Goal: Task Accomplishment & Management: Use online tool/utility

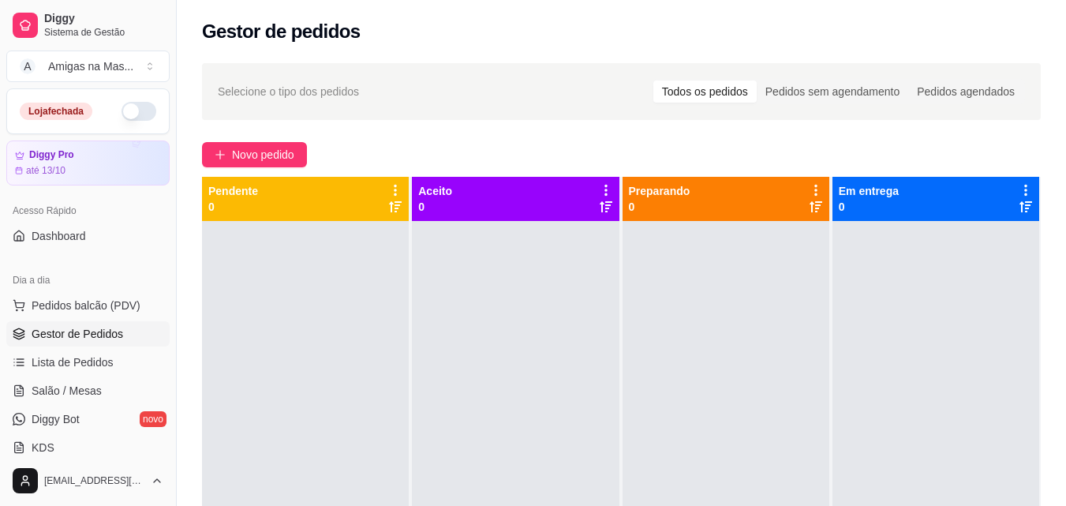
click at [137, 111] on button "button" at bounding box center [139, 111] width 35 height 19
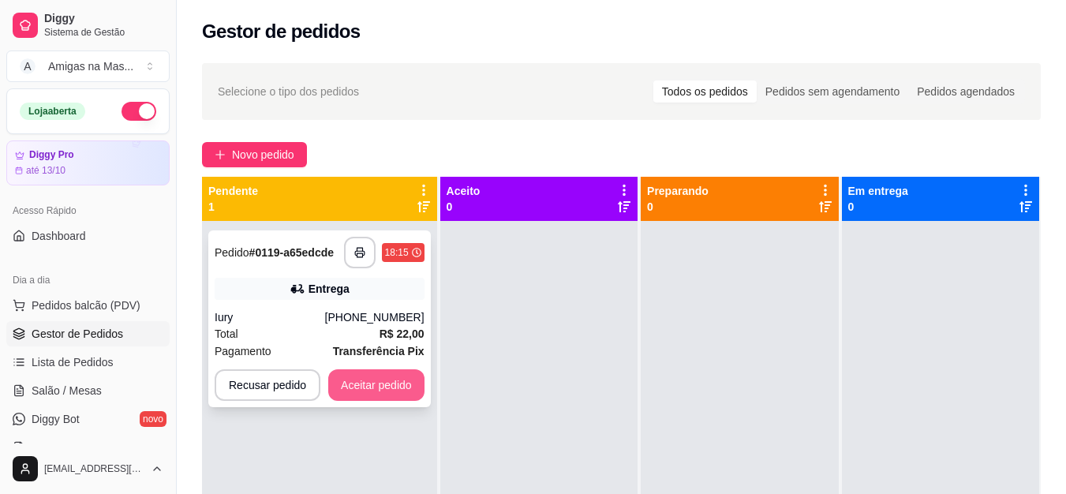
click at [403, 385] on button "Aceitar pedido" at bounding box center [376, 385] width 96 height 32
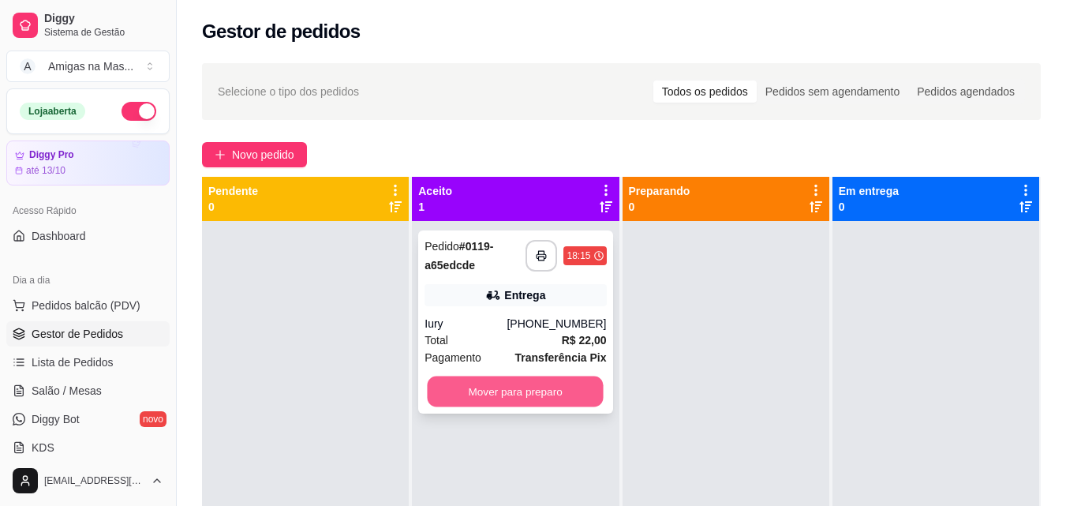
click at [528, 384] on button "Mover para preparo" at bounding box center [516, 391] width 176 height 31
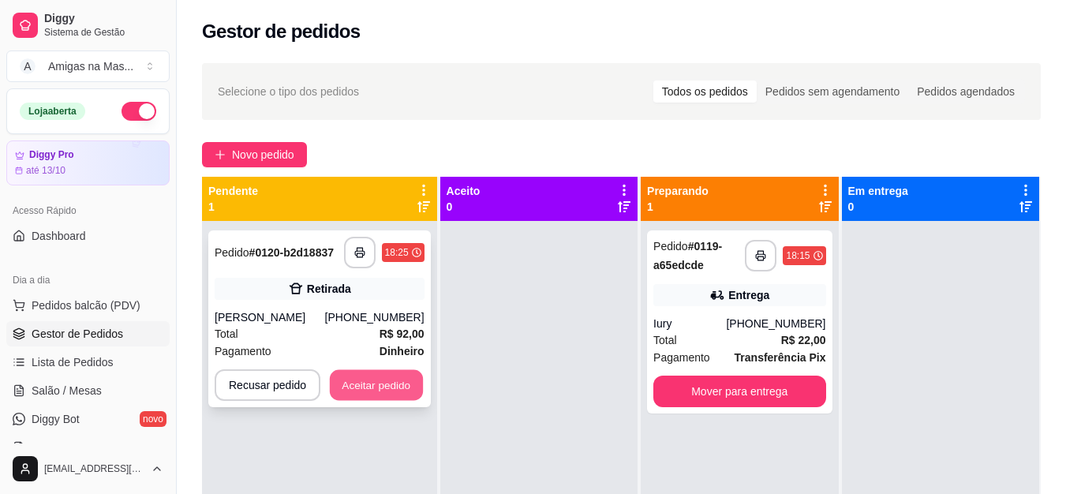
click at [377, 387] on button "Aceitar pedido" at bounding box center [376, 385] width 93 height 31
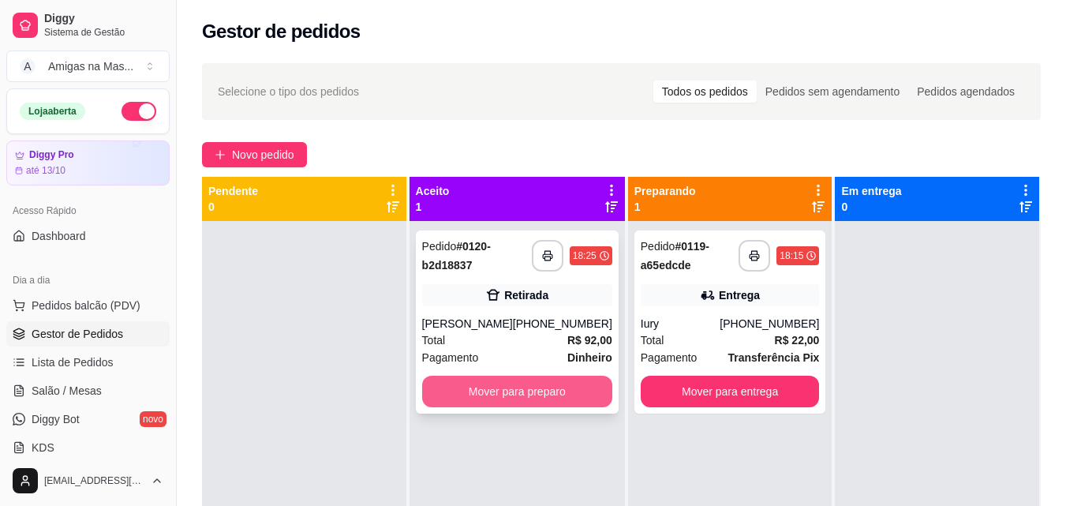
click at [483, 400] on button "Mover para preparo" at bounding box center [517, 392] width 190 height 32
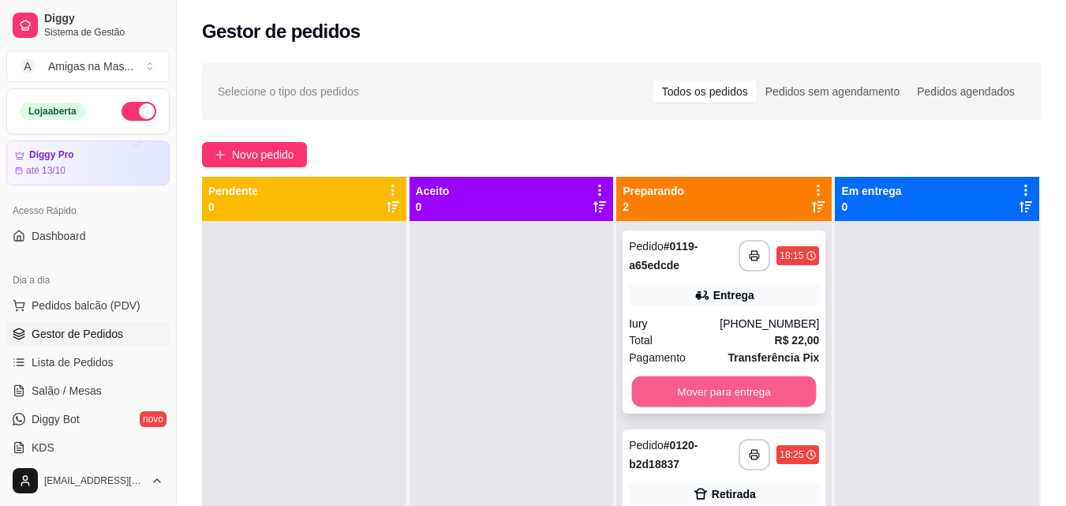
click at [698, 387] on button "Mover para entrega" at bounding box center [724, 391] width 185 height 31
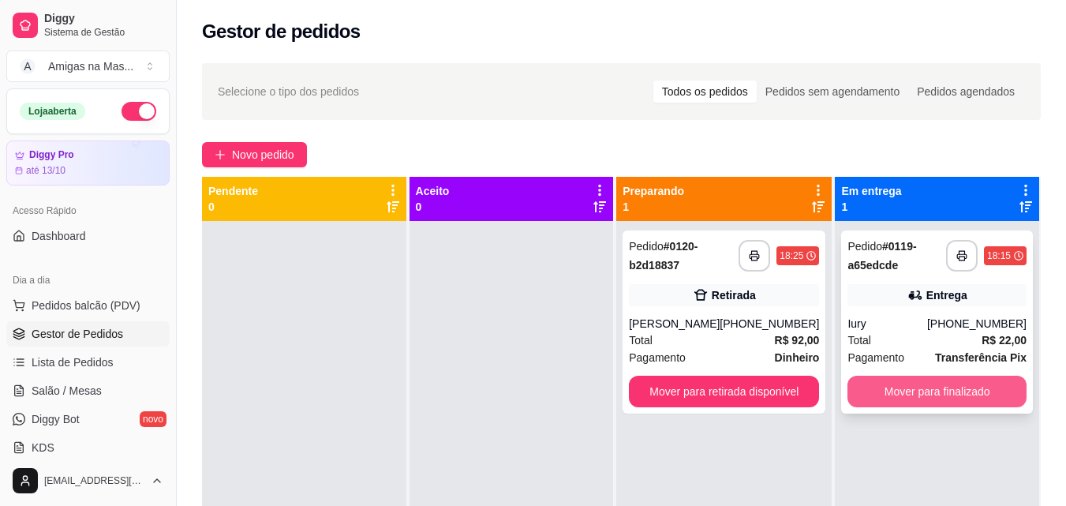
click at [921, 394] on button "Mover para finalizado" at bounding box center [937, 392] width 179 height 32
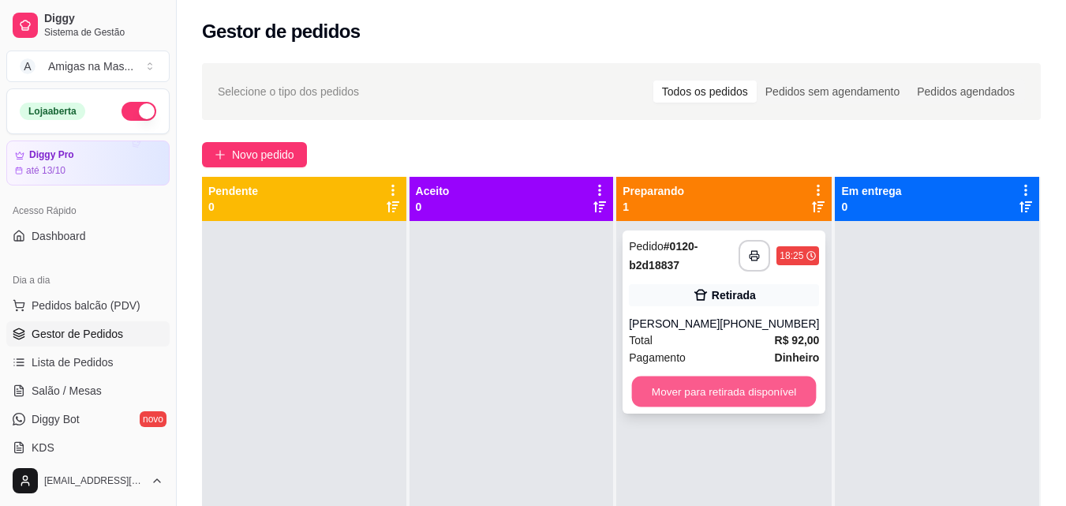
click at [726, 402] on button "Mover para retirada disponível" at bounding box center [724, 391] width 185 height 31
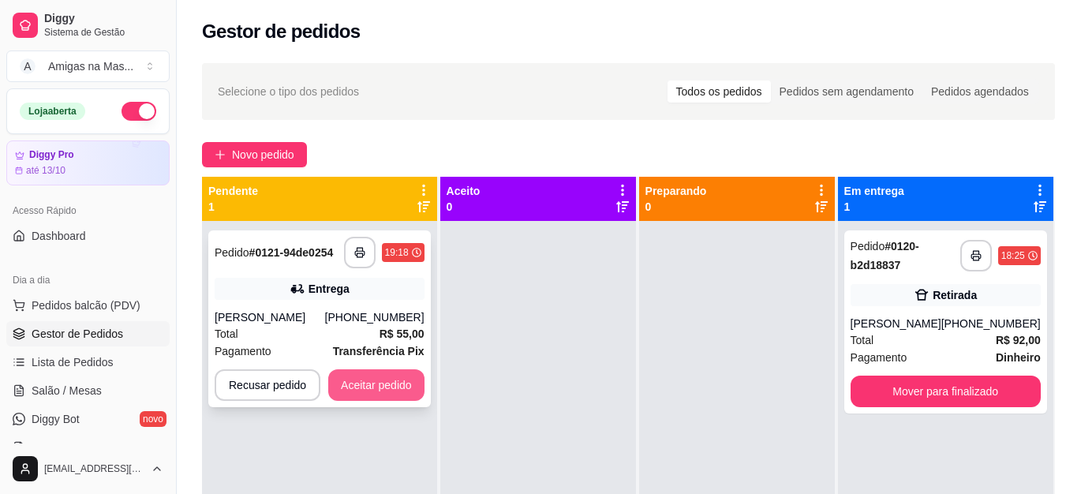
click at [350, 386] on button "Aceitar pedido" at bounding box center [376, 385] width 96 height 32
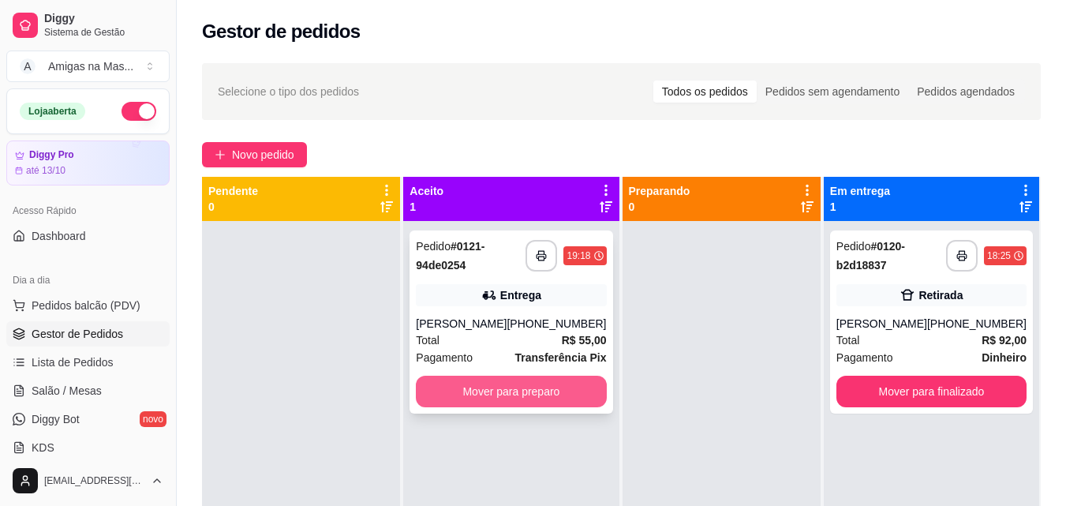
click at [521, 384] on button "Mover para preparo" at bounding box center [511, 392] width 190 height 32
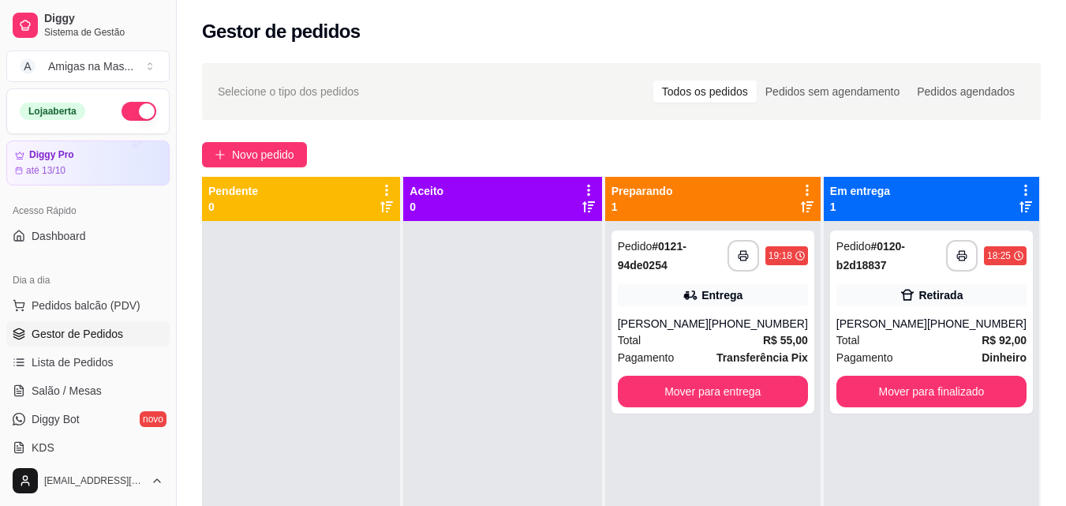
click at [521, 384] on div at bounding box center [502, 474] width 198 height 506
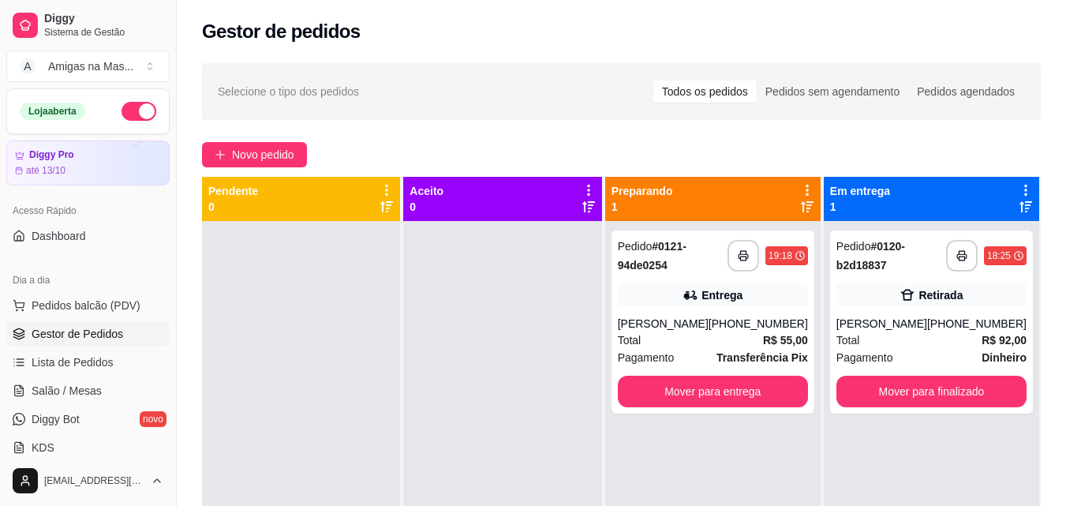
click at [521, 384] on div at bounding box center [502, 474] width 198 height 506
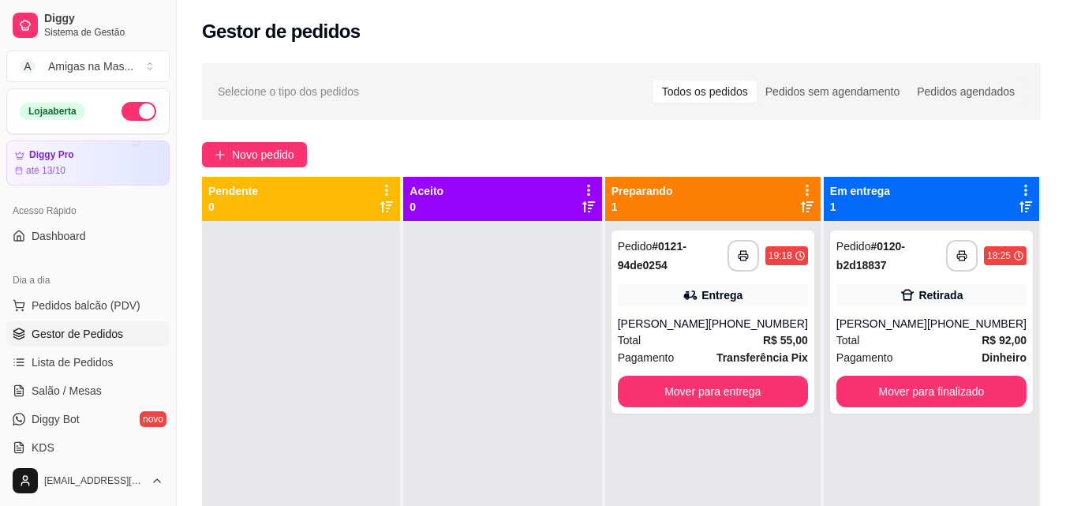
click at [521, 384] on div at bounding box center [502, 474] width 198 height 506
click at [916, 386] on button "Mover para finalizado" at bounding box center [931, 391] width 185 height 31
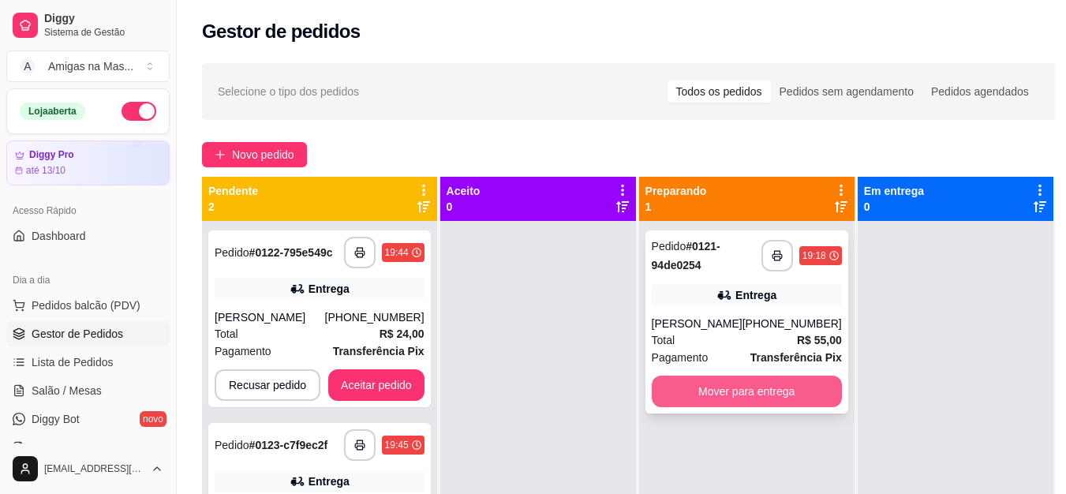
click at [709, 378] on button "Mover para entrega" at bounding box center [747, 392] width 190 height 32
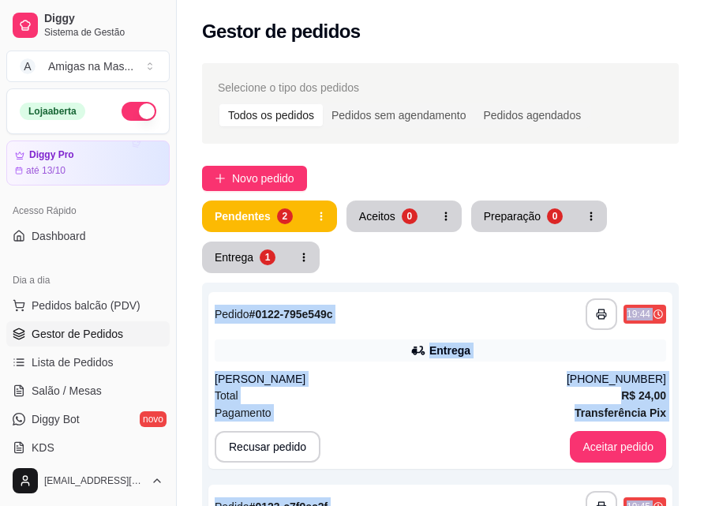
click at [643, 50] on div "Gestor de pedidos" at bounding box center [440, 27] width 527 height 54
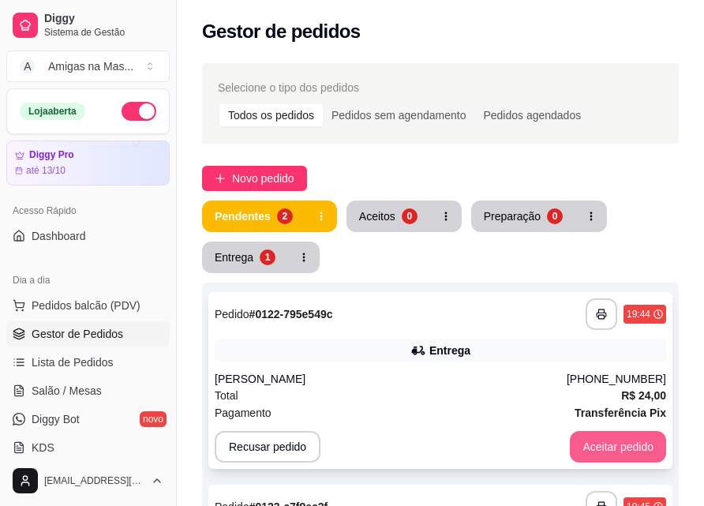
click at [607, 447] on button "Aceitar pedido" at bounding box center [618, 447] width 96 height 32
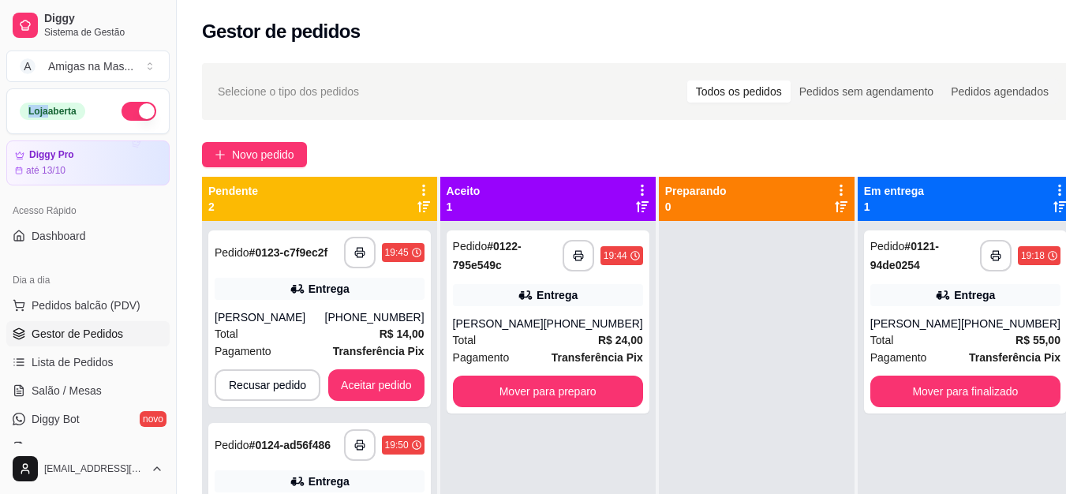
click at [47, 87] on div "Diggy Sistema de Gestão A Amigas na Mas ..." at bounding box center [88, 44] width 176 height 88
click at [371, 399] on button "Aceitar pedido" at bounding box center [376, 385] width 93 height 31
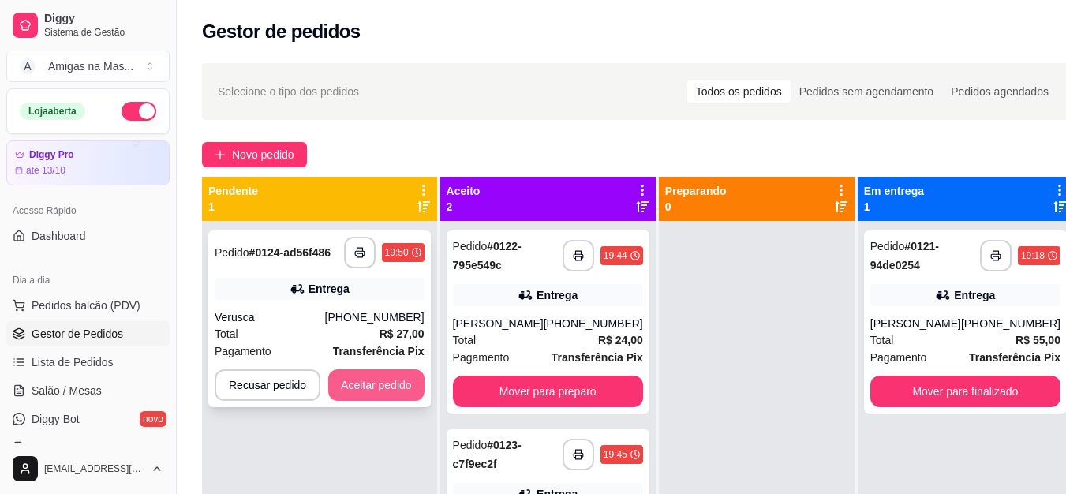
click at [386, 379] on button "Aceitar pedido" at bounding box center [376, 385] width 96 height 32
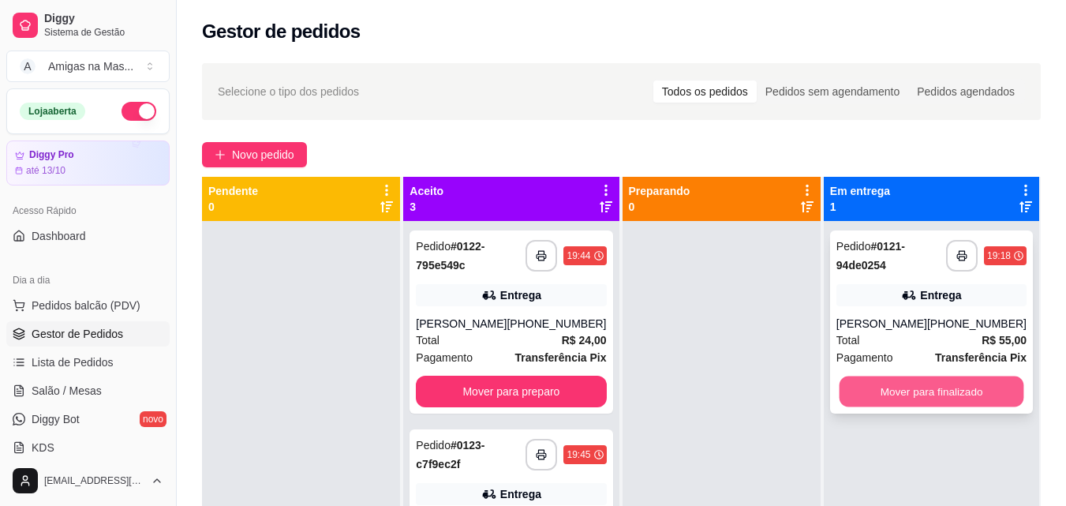
click at [901, 387] on button "Mover para finalizado" at bounding box center [931, 391] width 185 height 31
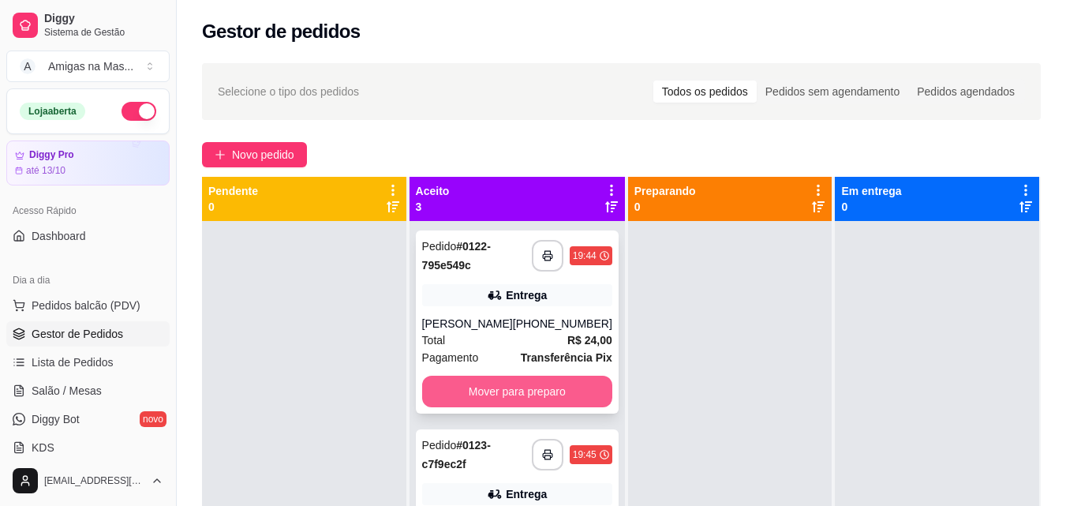
click at [485, 390] on button "Mover para preparo" at bounding box center [517, 392] width 190 height 32
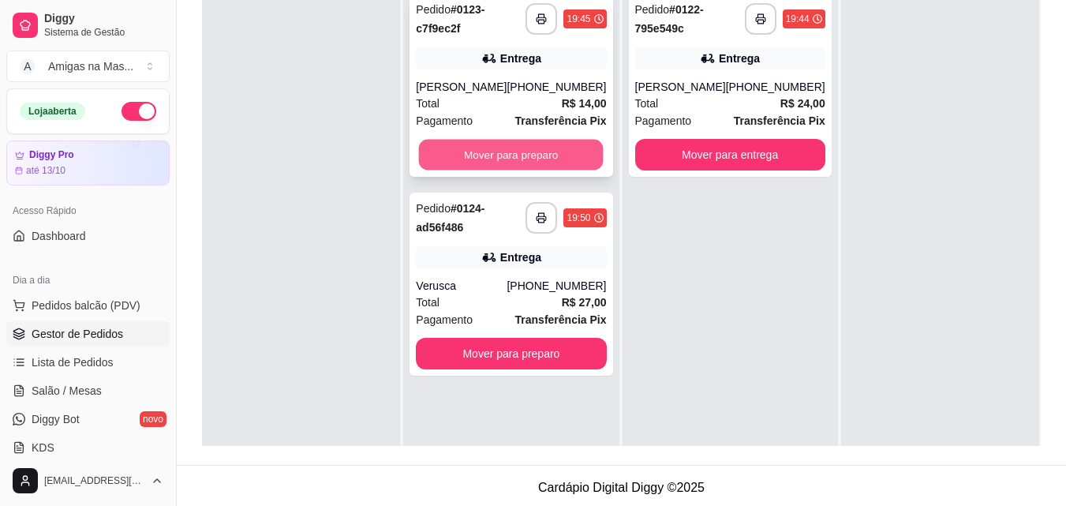
click at [522, 158] on button "Mover para preparo" at bounding box center [511, 155] width 185 height 31
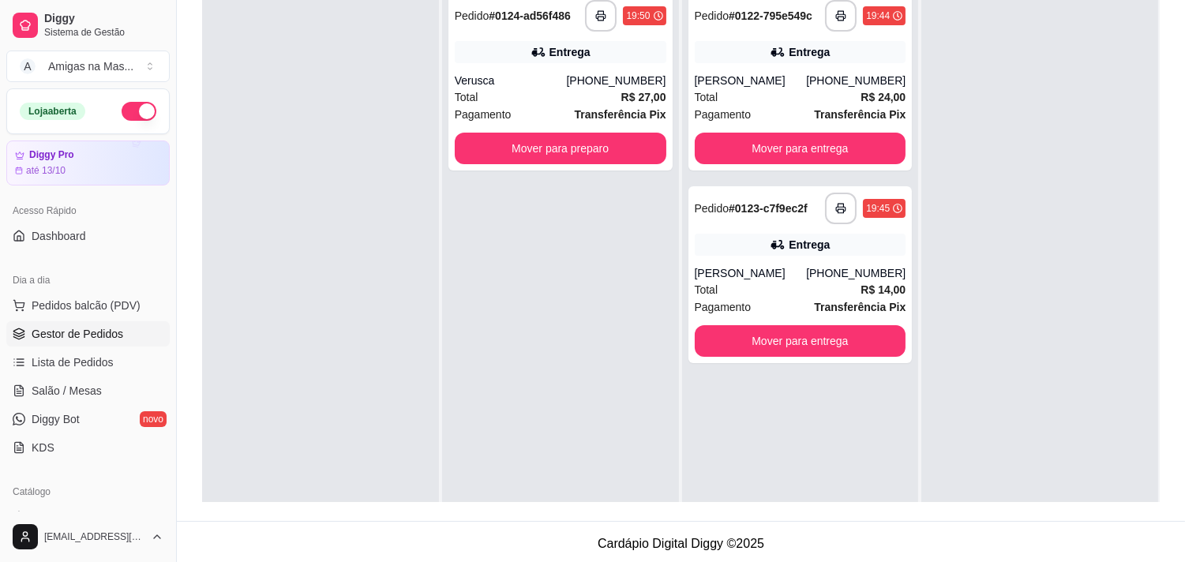
drag, startPoint x: 425, startPoint y: 77, endPoint x: 548, endPoint y: 215, distance: 184.5
drag, startPoint x: 548, startPoint y: 215, endPoint x: 1086, endPoint y: 356, distance: 556.4
click at [1065, 356] on div at bounding box center [1039, 265] width 237 height 562
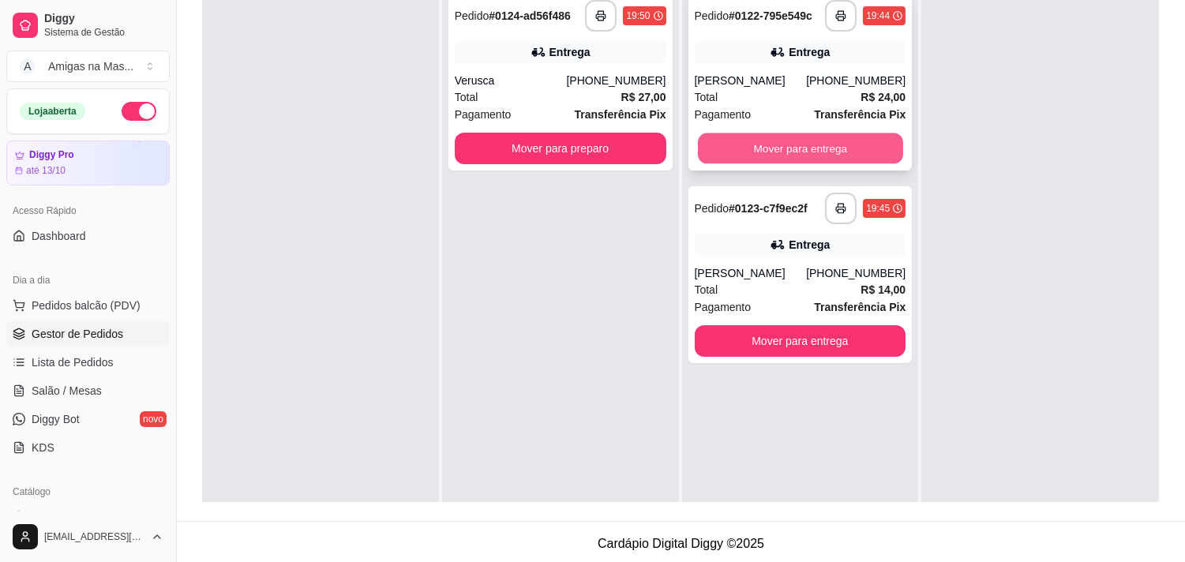
click at [776, 152] on button "Mover para entrega" at bounding box center [800, 148] width 205 height 31
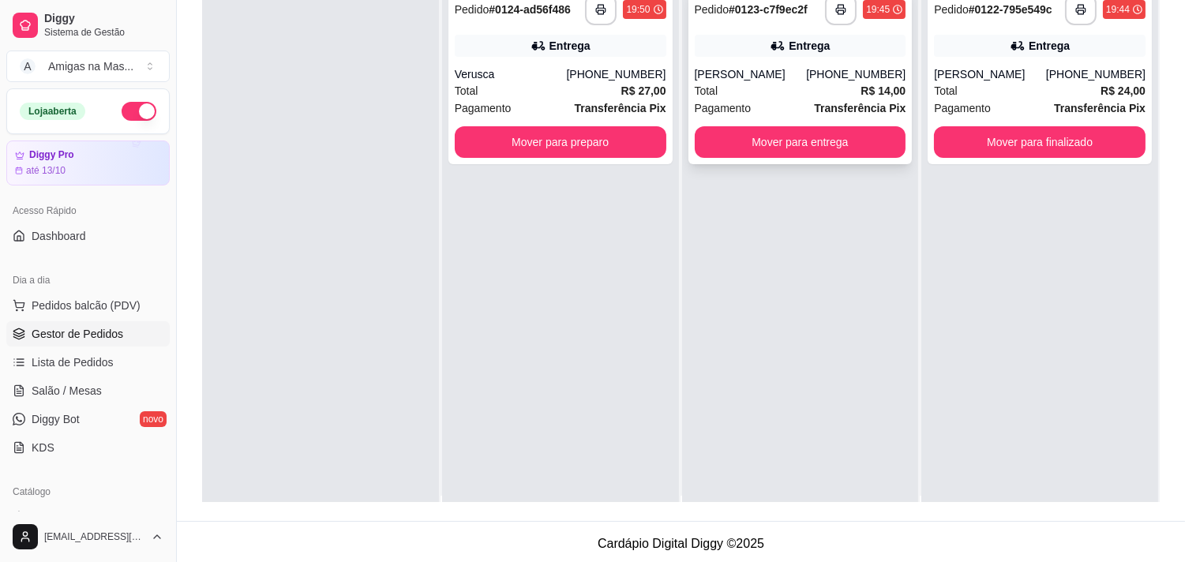
scroll to position [4, 0]
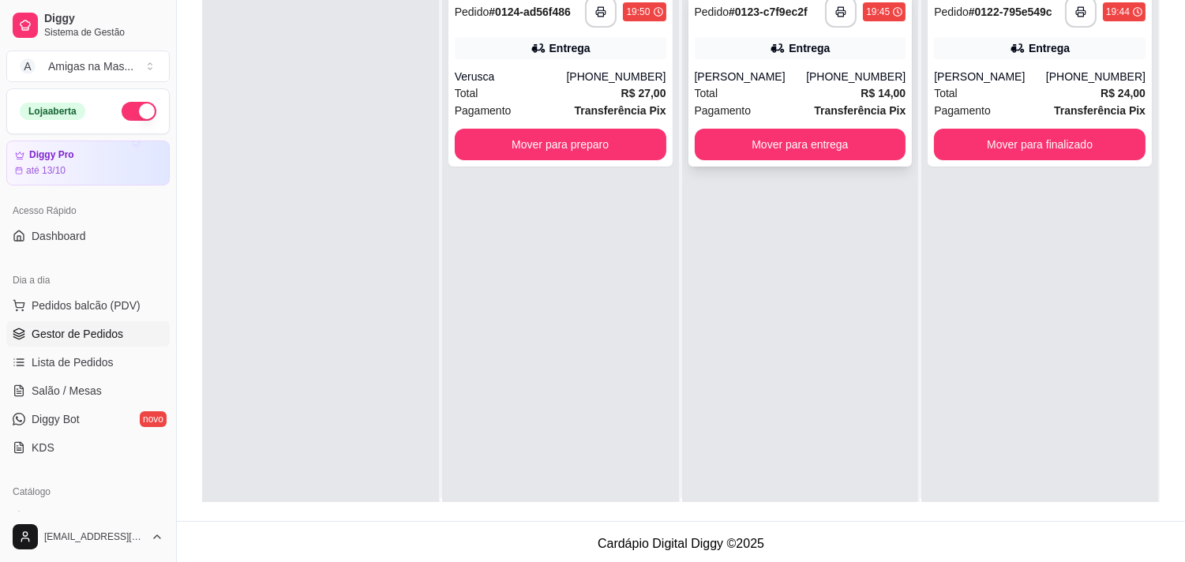
click at [778, 169] on div "**********" at bounding box center [800, 261] width 237 height 562
click at [566, 137] on button "Mover para preparo" at bounding box center [560, 145] width 211 height 32
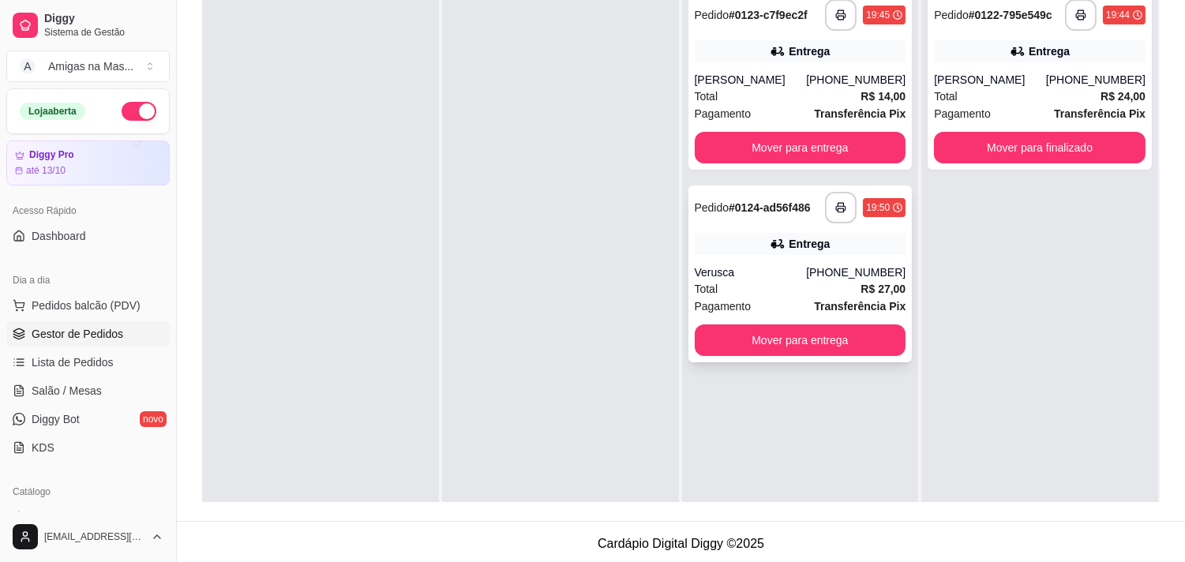
scroll to position [0, 0]
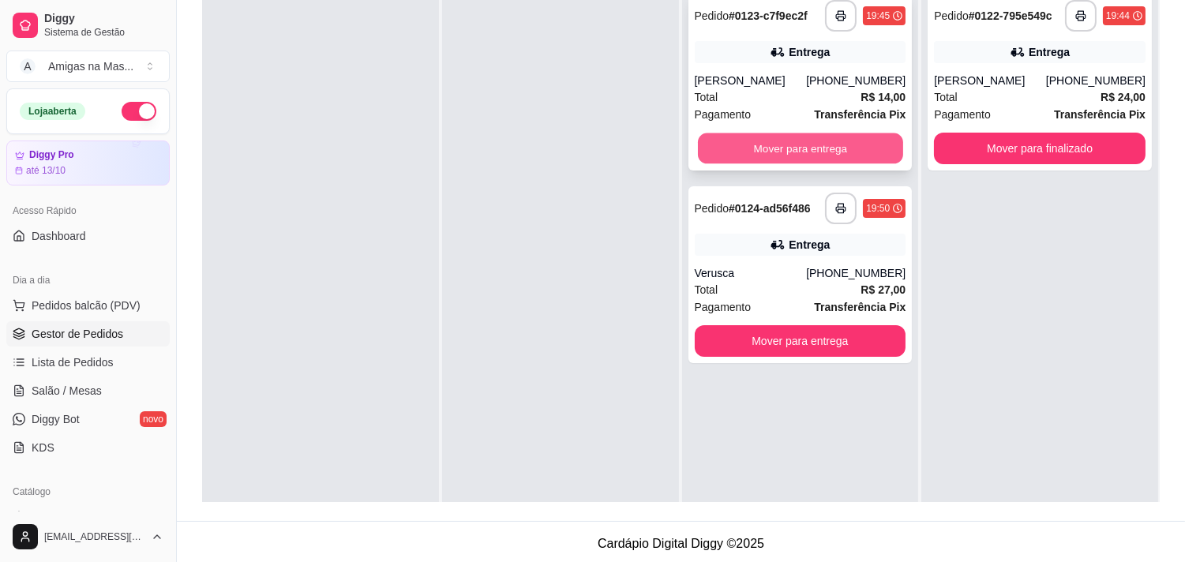
click at [814, 138] on button "Mover para entrega" at bounding box center [800, 148] width 205 height 31
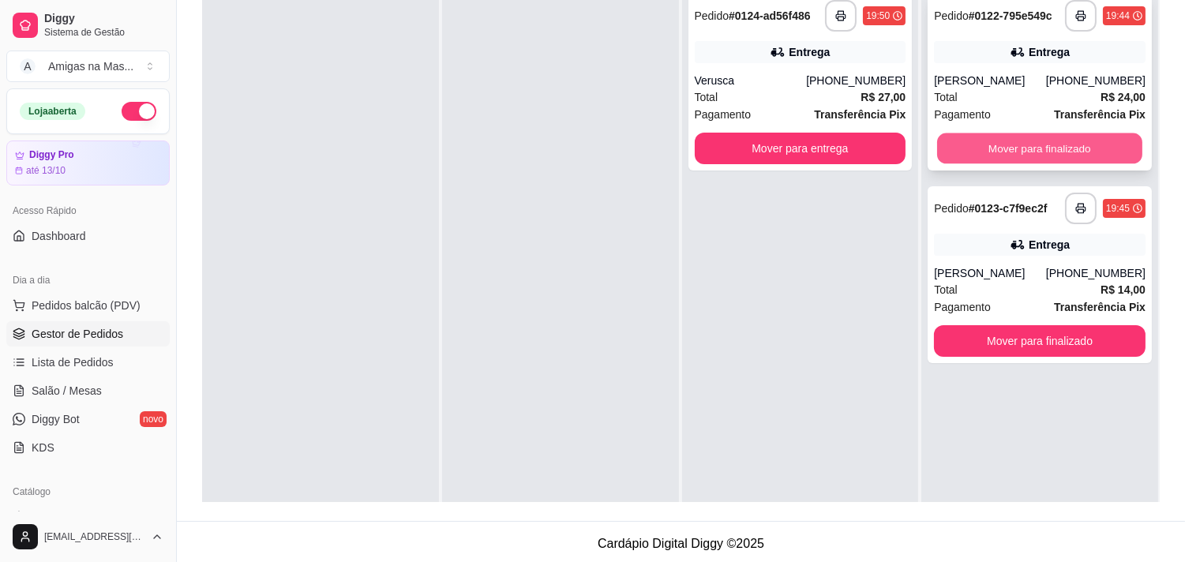
click at [1065, 145] on button "Mover para finalizado" at bounding box center [1039, 148] width 205 height 31
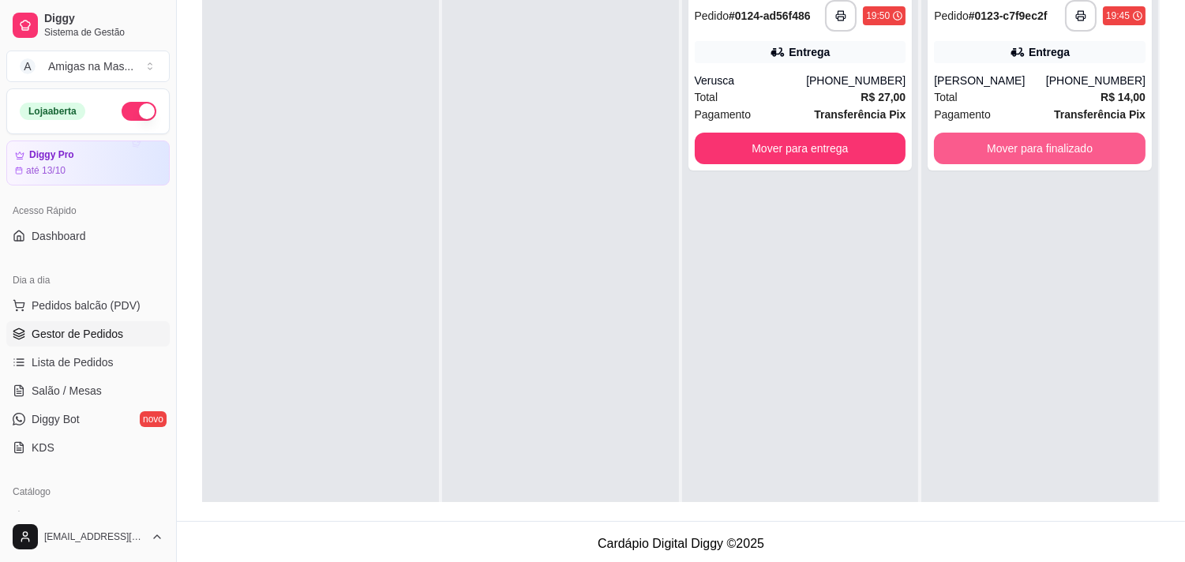
click at [1065, 146] on button "Mover para finalizado" at bounding box center [1039, 149] width 211 height 32
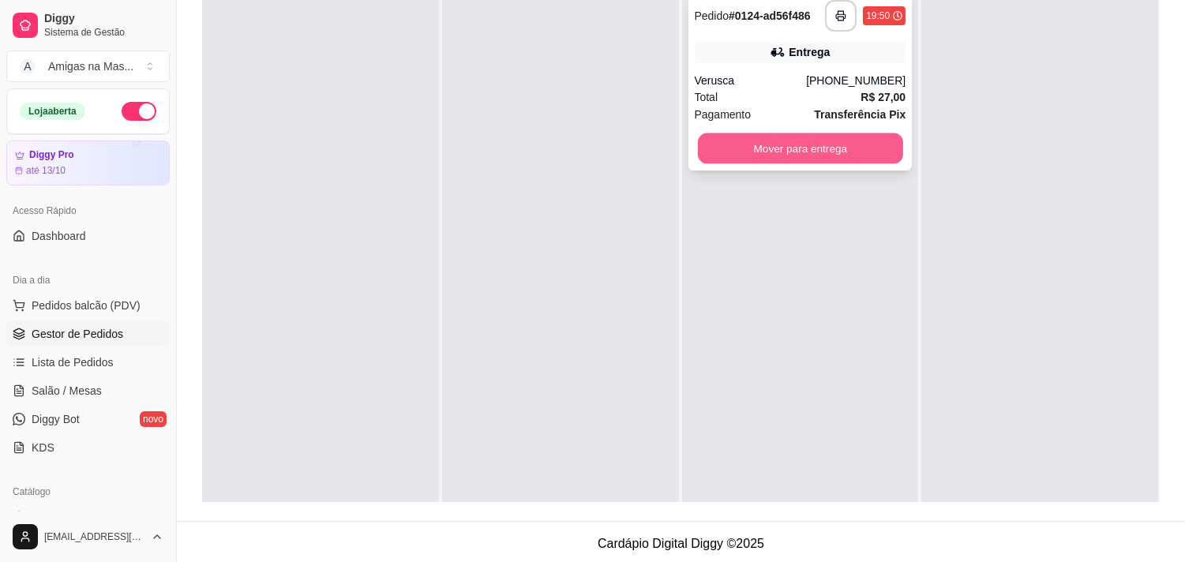
click at [807, 144] on button "Mover para entrega" at bounding box center [800, 148] width 205 height 31
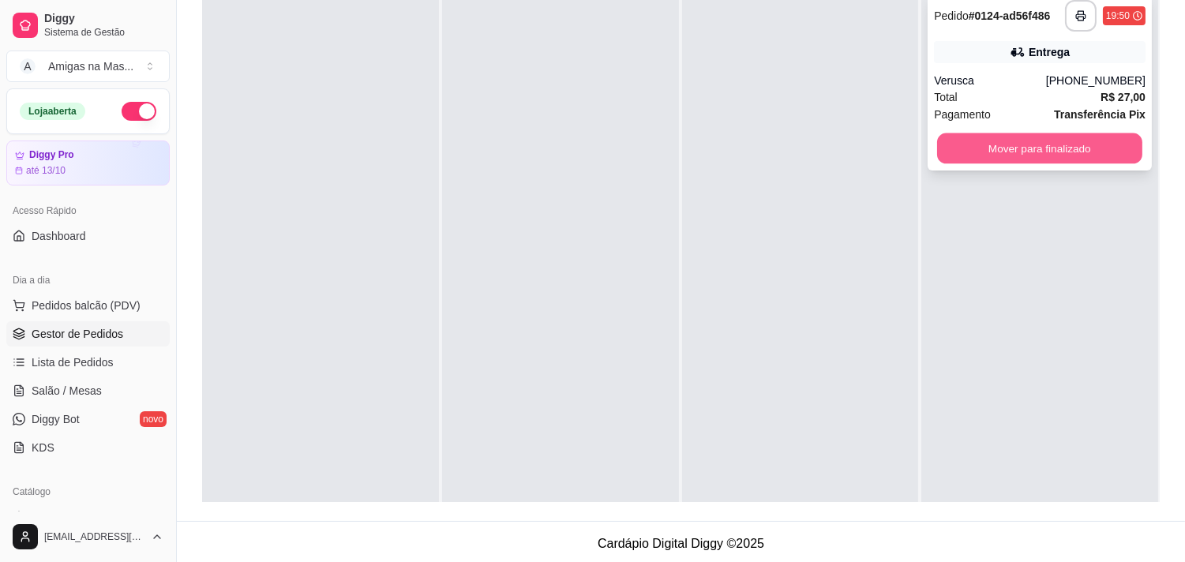
click at [1035, 151] on button "Mover para finalizado" at bounding box center [1039, 148] width 205 height 31
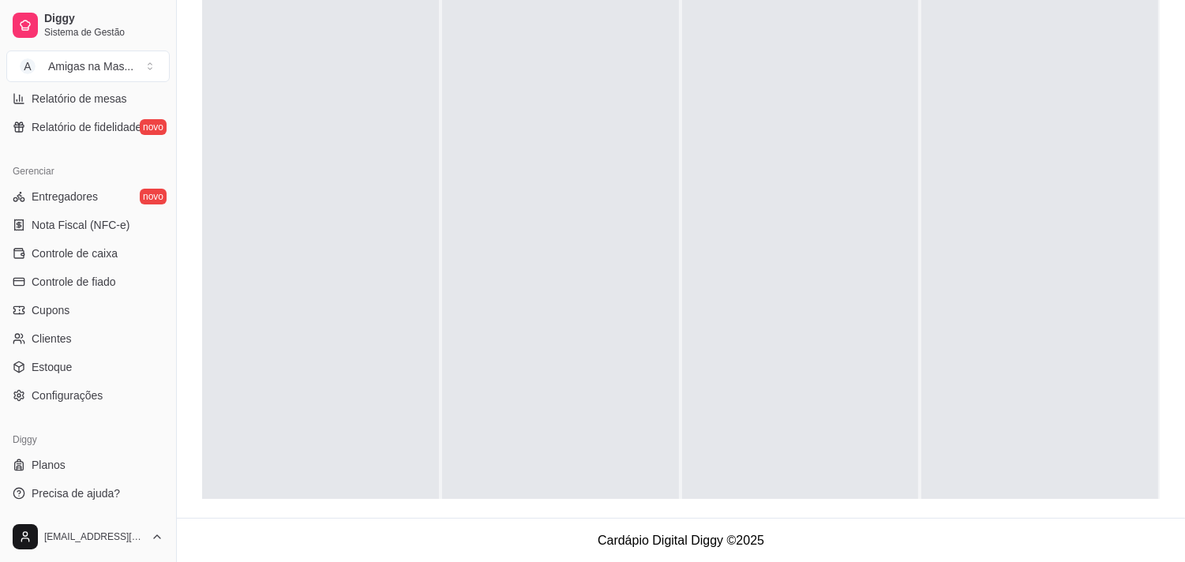
scroll to position [241, 0]
drag, startPoint x: 189, startPoint y: 38, endPoint x: 174, endPoint y: 47, distance: 18.4
click at [174, 45] on div "Diggy Sistema de Gestão A Amigas na Mas ... Loja aberta Diggy Pro até 13/10 Ace…" at bounding box center [592, 160] width 1185 height 803
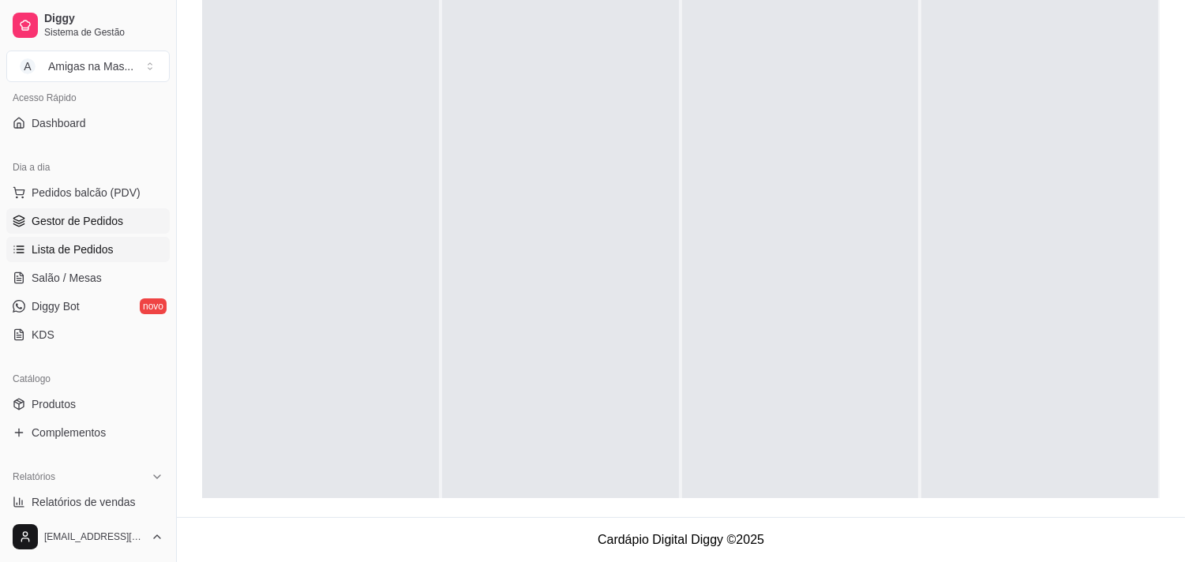
scroll to position [47, 0]
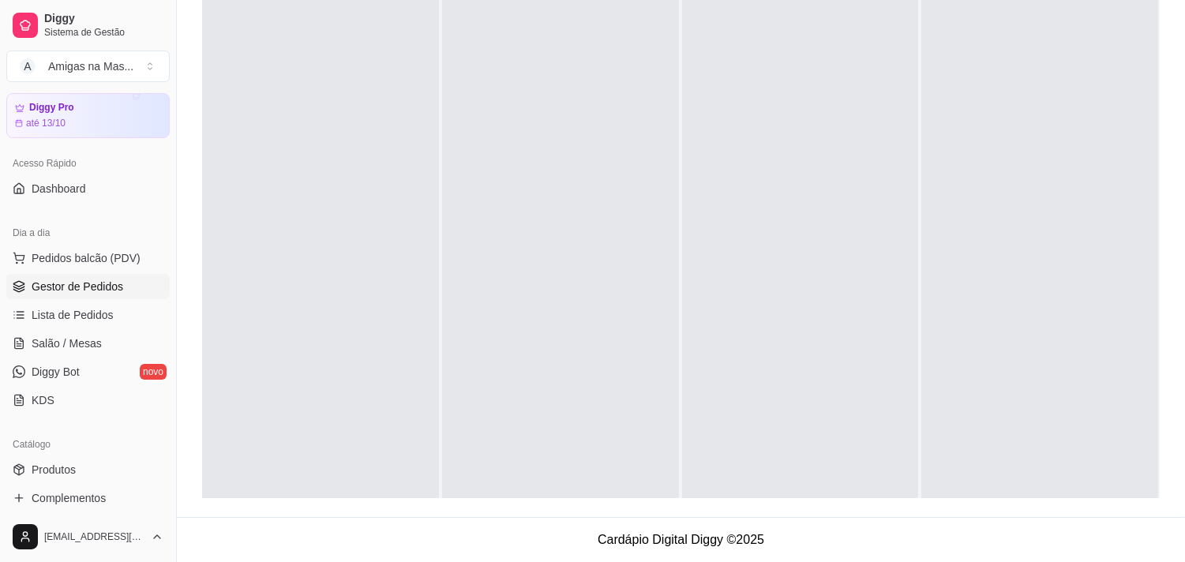
click at [187, 134] on div "Selecione o tipo dos pedidos Todos os pedidos Pedidos sem agendamento Pedidos a…" at bounding box center [681, 165] width 1008 height 704
click at [93, 271] on ul "Pedidos balcão (PDV) Gestor de Pedidos Lista de Pedidos Salão / Mesas Diggy Bot…" at bounding box center [87, 328] width 163 height 167
click at [114, 290] on span "Gestor de Pedidos" at bounding box center [78, 287] width 92 height 16
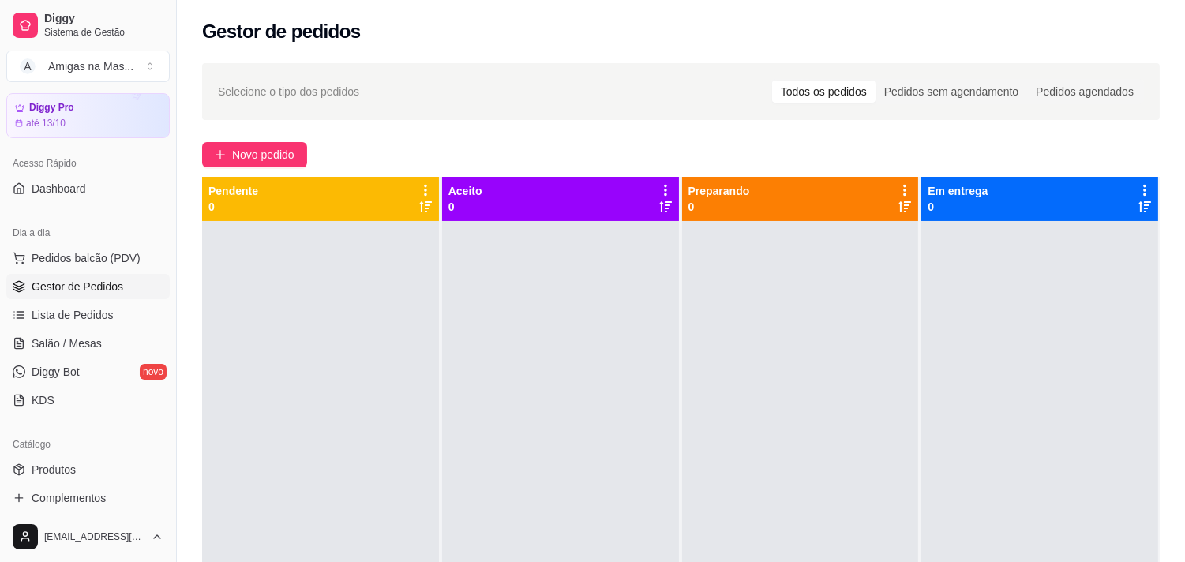
click at [699, 36] on div "Gestor de pedidos" at bounding box center [680, 31] width 957 height 25
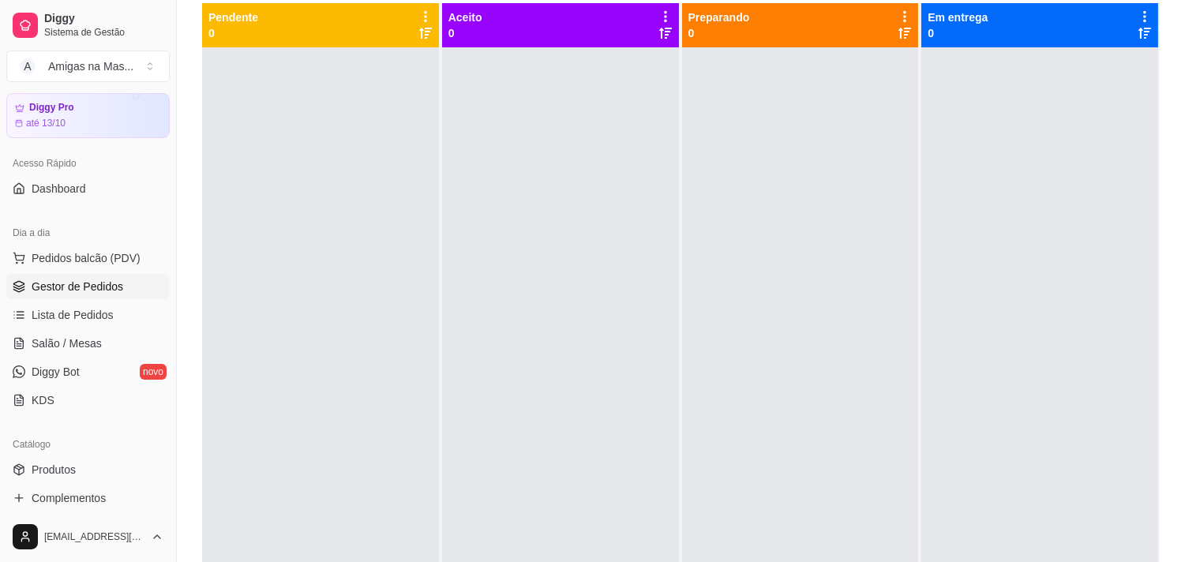
scroll to position [175, 0]
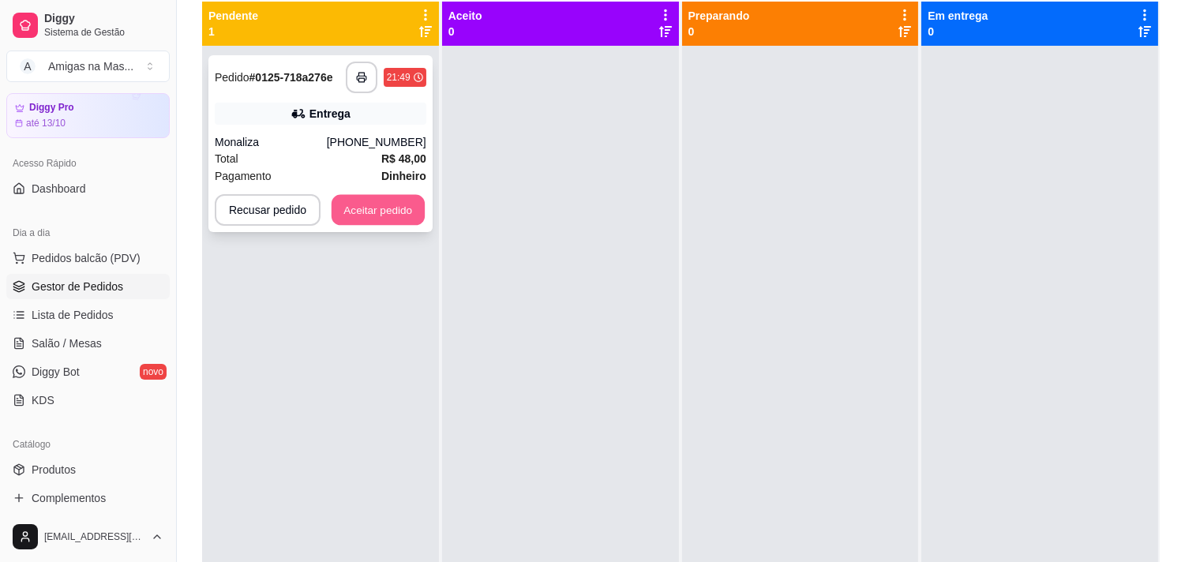
click at [396, 215] on button "Aceitar pedido" at bounding box center [377, 210] width 93 height 31
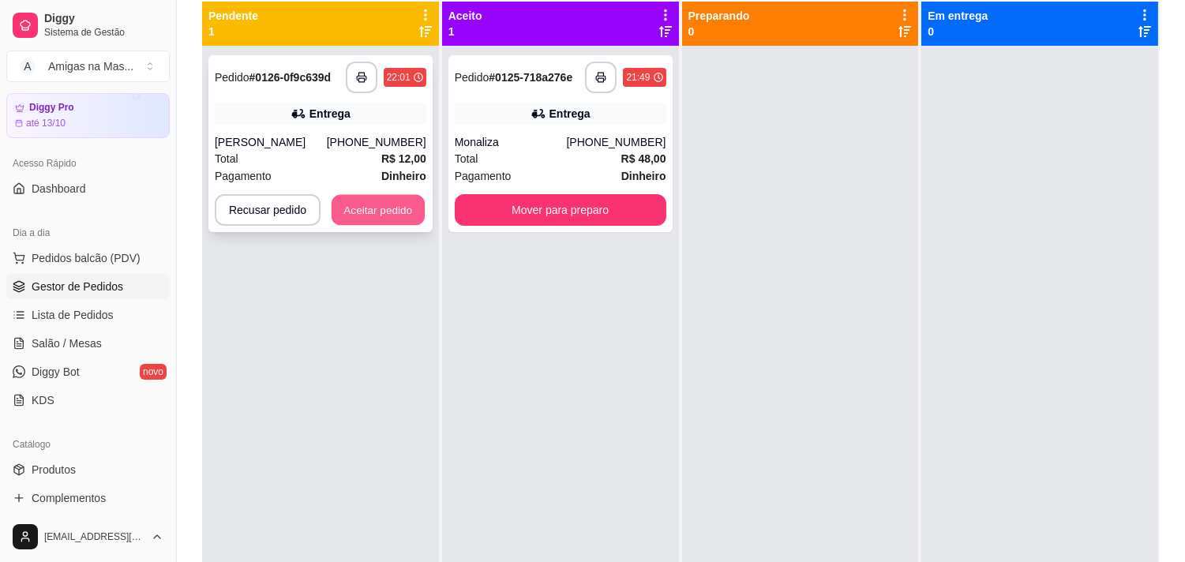
click at [408, 154] on div "**********" at bounding box center [320, 143] width 224 height 177
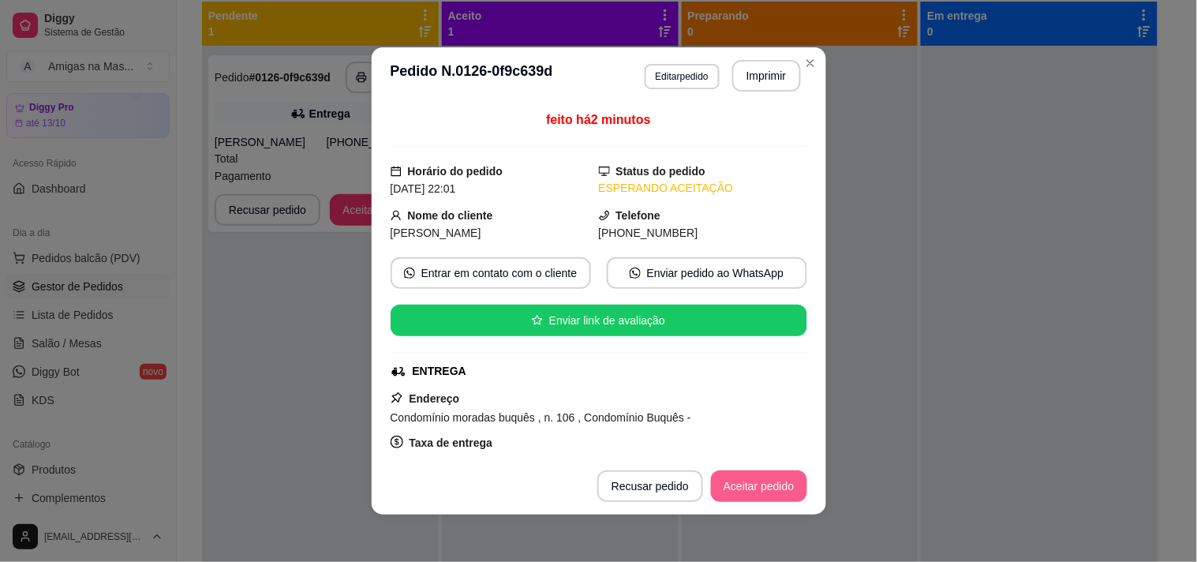
click at [728, 491] on button "Aceitar pedido" at bounding box center [759, 486] width 96 height 32
click at [712, 492] on button "Mover para preparo" at bounding box center [746, 486] width 122 height 32
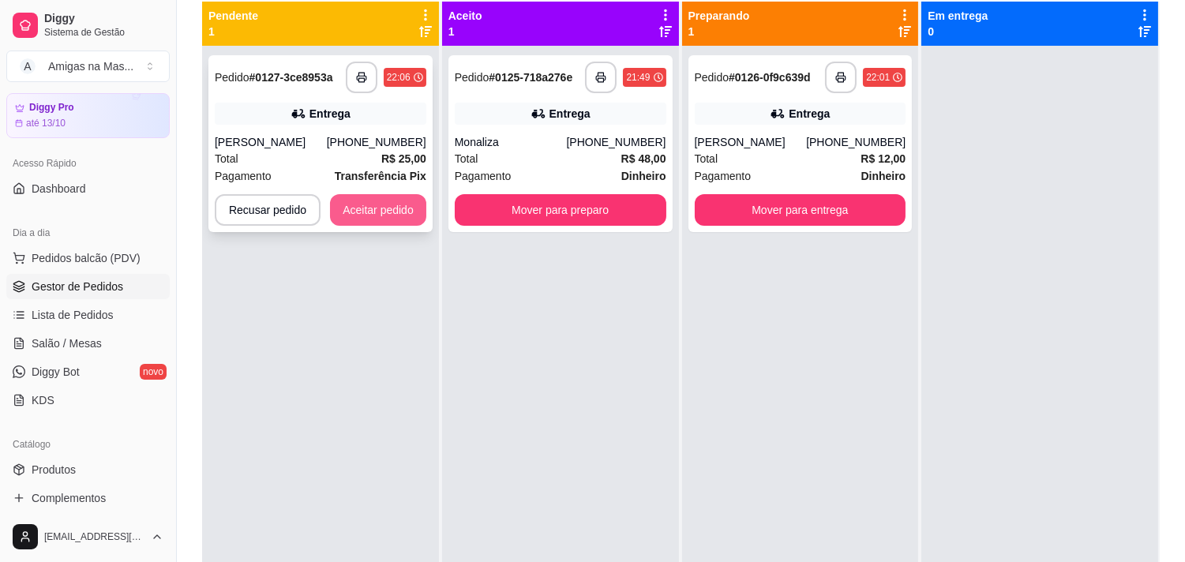
click at [361, 213] on button "Aceitar pedido" at bounding box center [378, 210] width 96 height 32
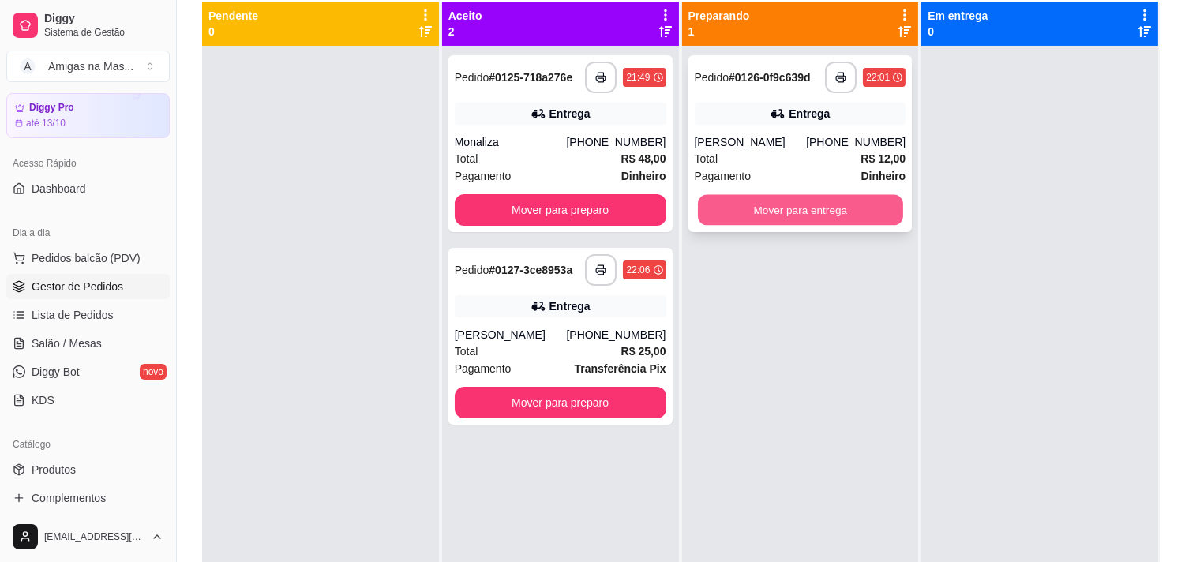
click at [807, 214] on button "Mover para entrega" at bounding box center [800, 210] width 205 height 31
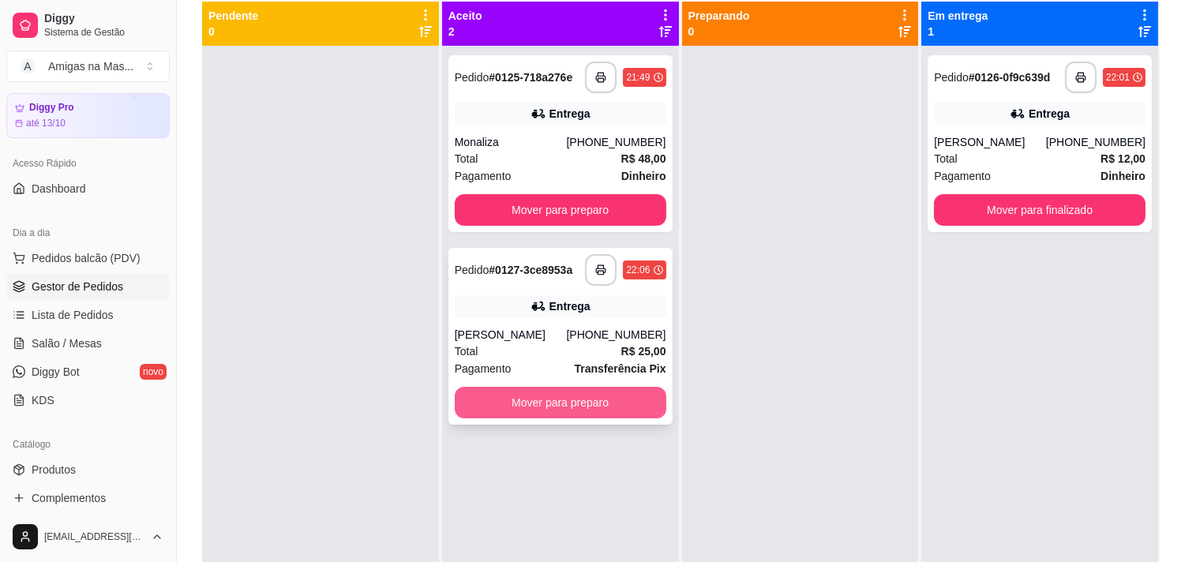
click at [526, 406] on button "Mover para preparo" at bounding box center [560, 403] width 211 height 32
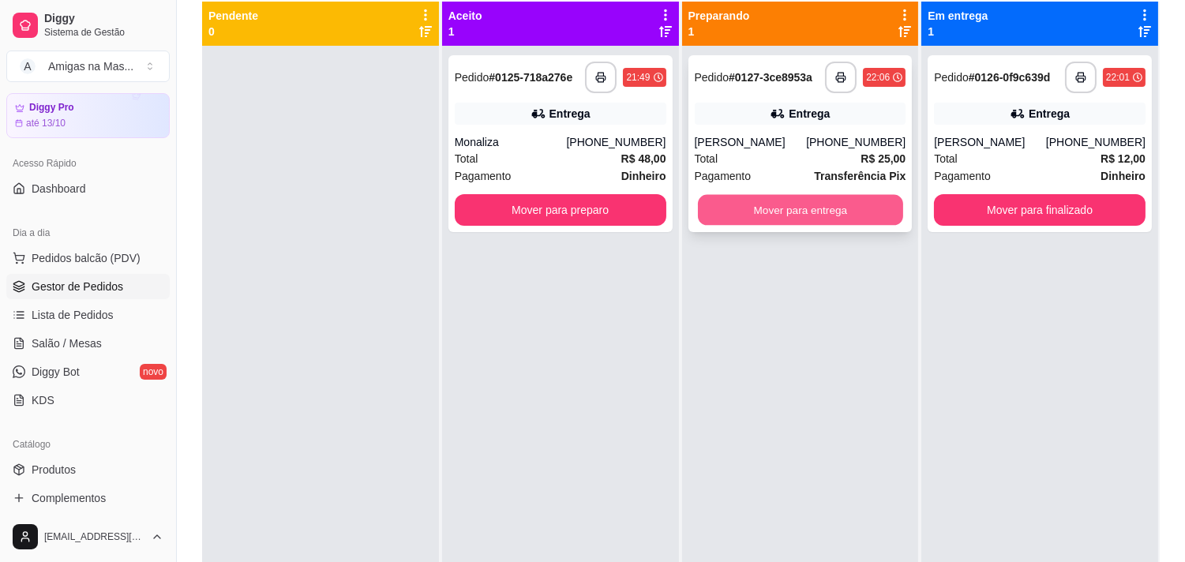
click at [788, 211] on button "Mover para entrega" at bounding box center [800, 210] width 205 height 31
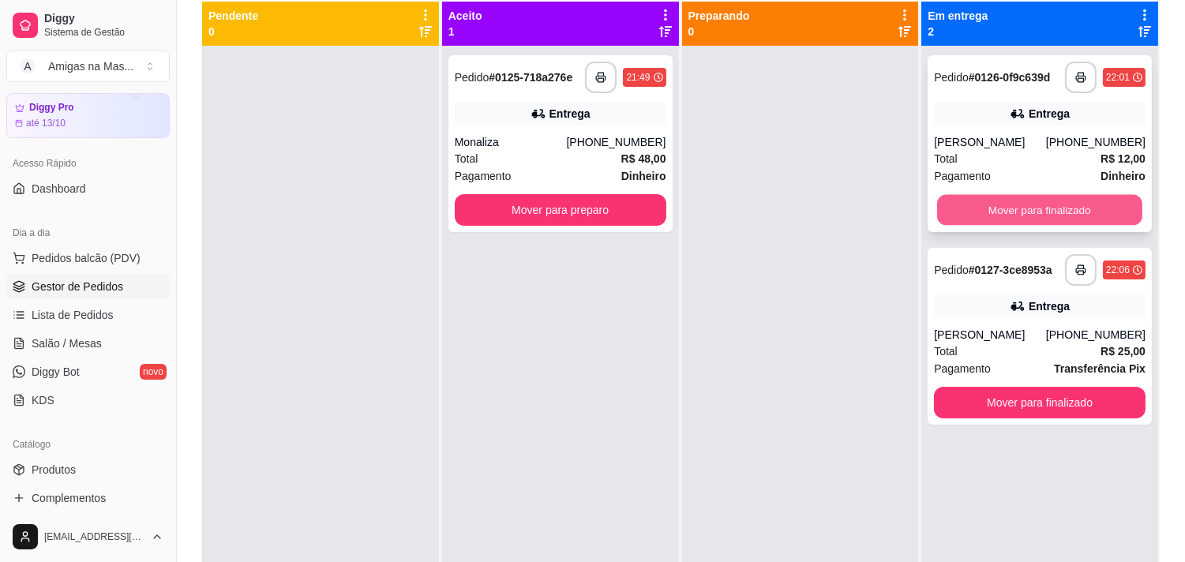
click at [1040, 216] on button "Mover para finalizado" at bounding box center [1039, 210] width 205 height 31
